Goal: Task Accomplishment & Management: Use online tool/utility

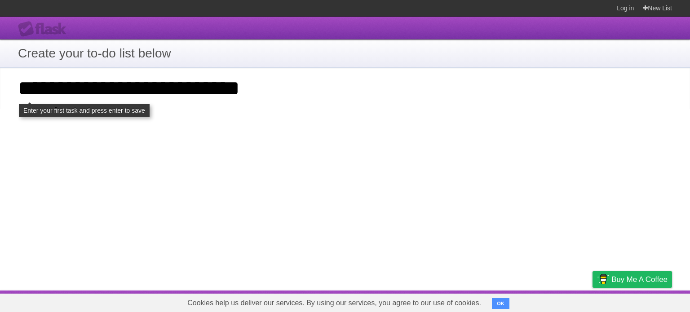
type input "**********"
click input "**********" at bounding box center [0, 0] width 0 height 0
click at [245, 101] on input "**********" at bounding box center [345, 88] width 690 height 41
